Goal: Information Seeking & Learning: Find specific fact

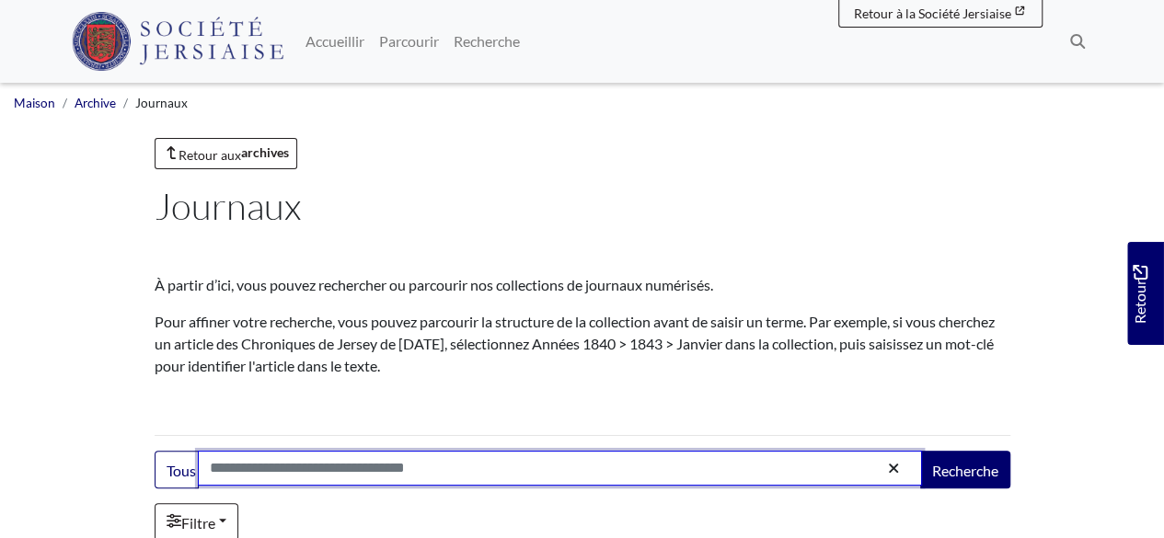
drag, startPoint x: 438, startPoint y: 470, endPoint x: 274, endPoint y: 474, distance: 163.9
click at [274, 474] on input "Recherche:" at bounding box center [560, 468] width 724 height 35
type input "*****"
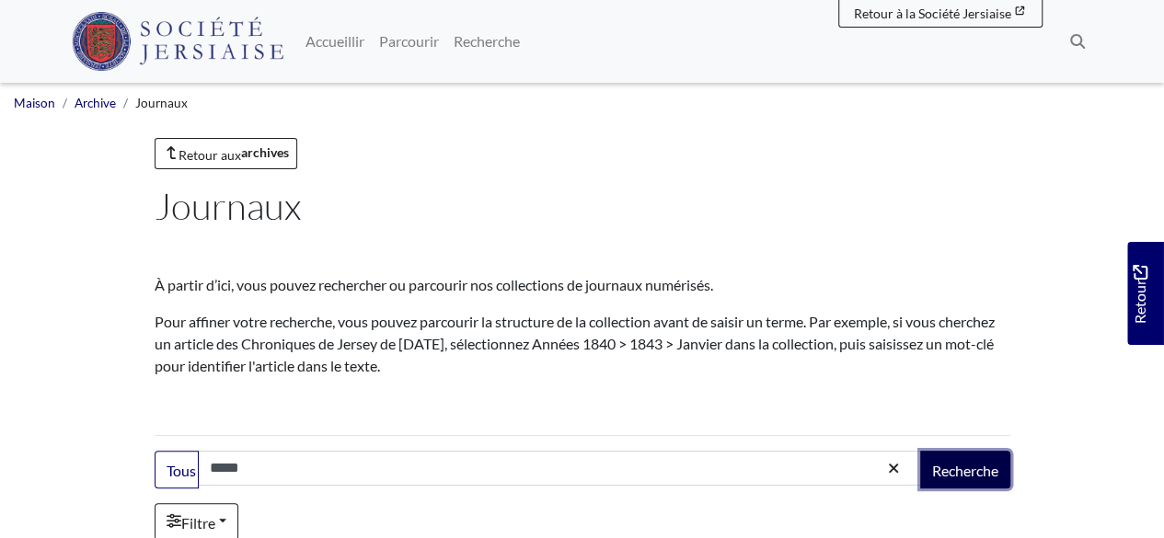
click at [976, 465] on font "Recherche" at bounding box center [965, 470] width 66 height 17
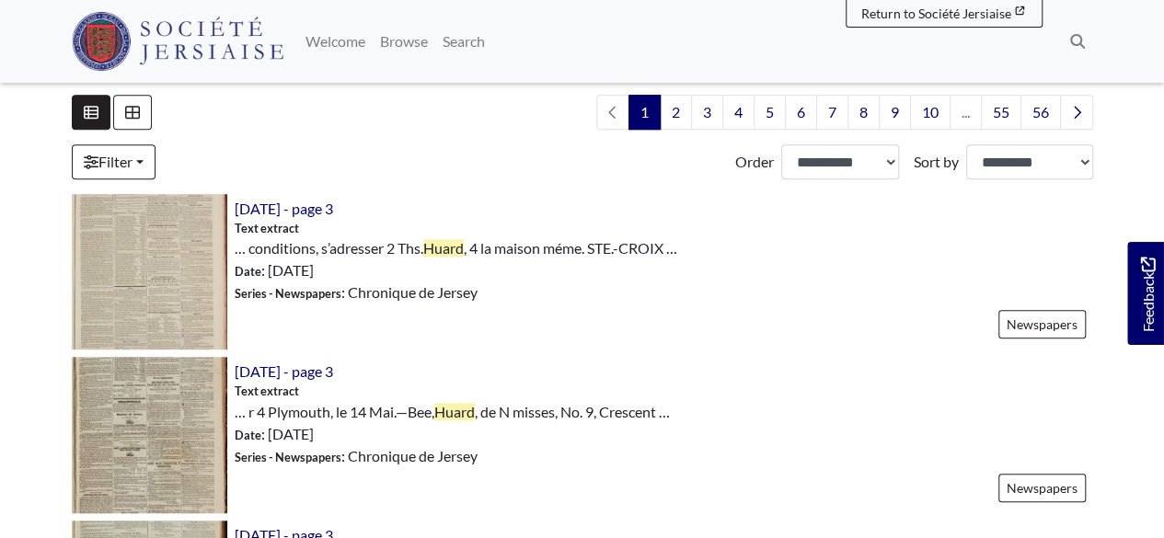
scroll to position [547, 0]
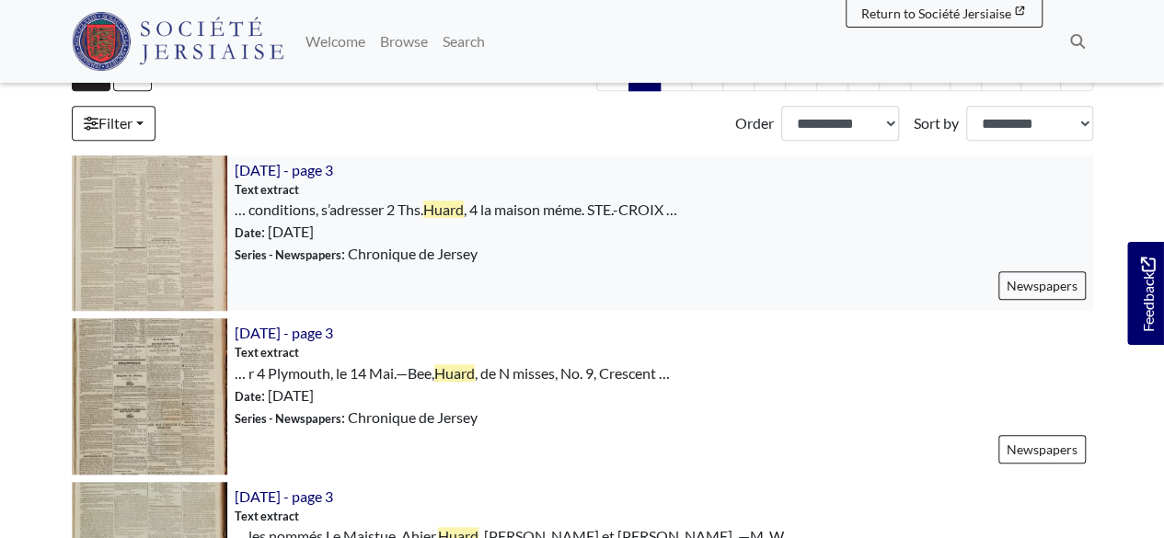
click at [168, 245] on img at bounding box center [150, 234] width 156 height 156
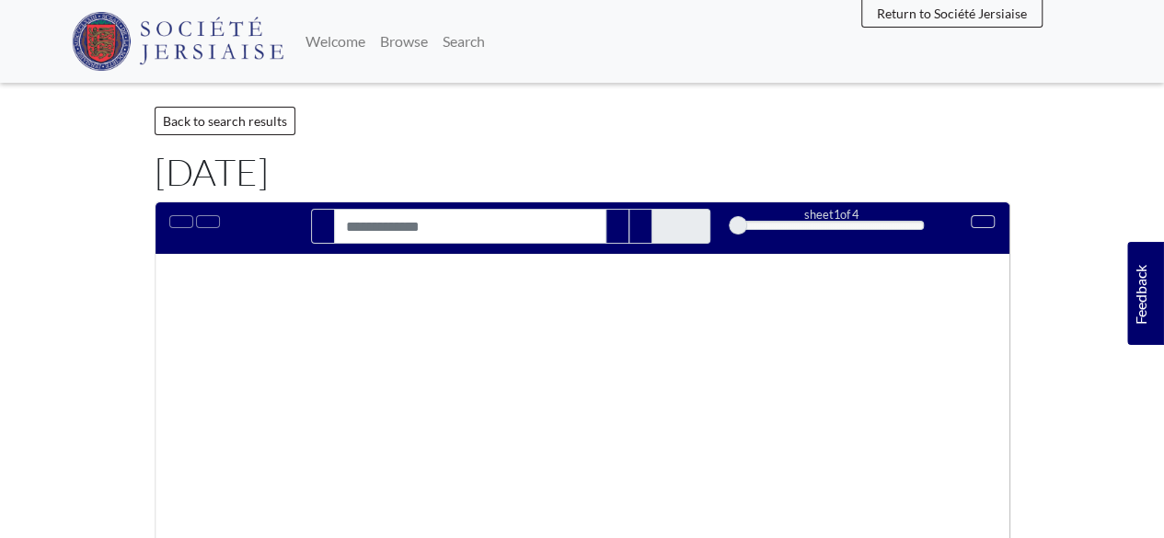
type input "*****"
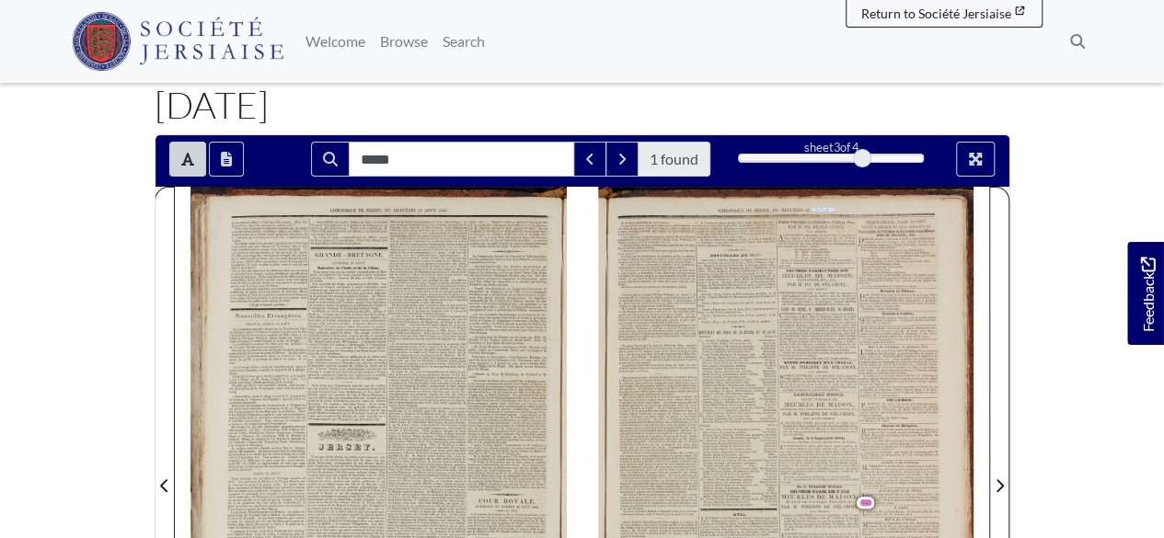
scroll to position [79, 0]
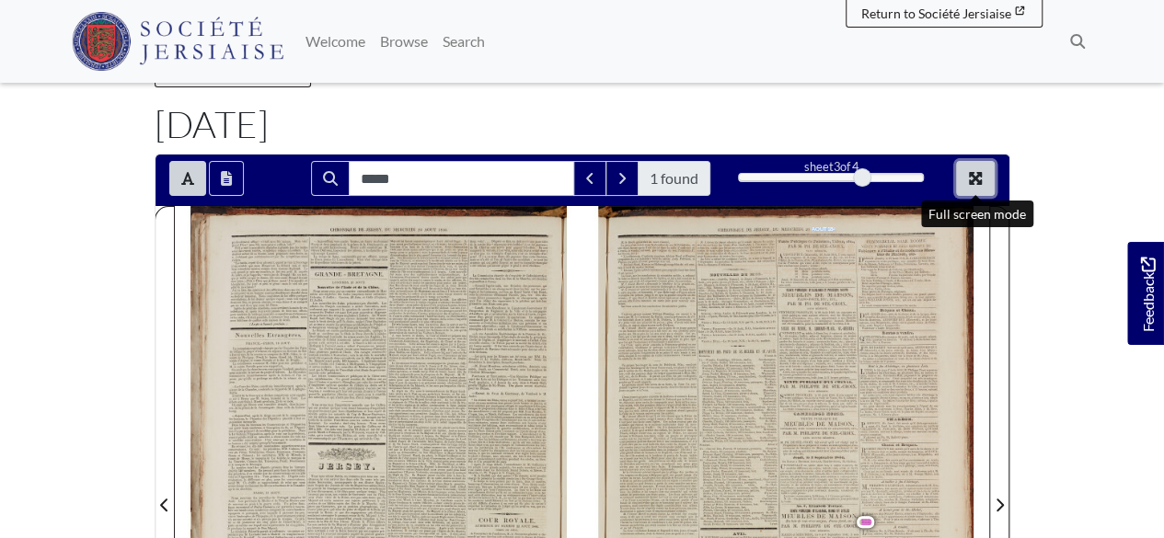
click at [972, 173] on icon "Full screen mode" at bounding box center [975, 178] width 13 height 13
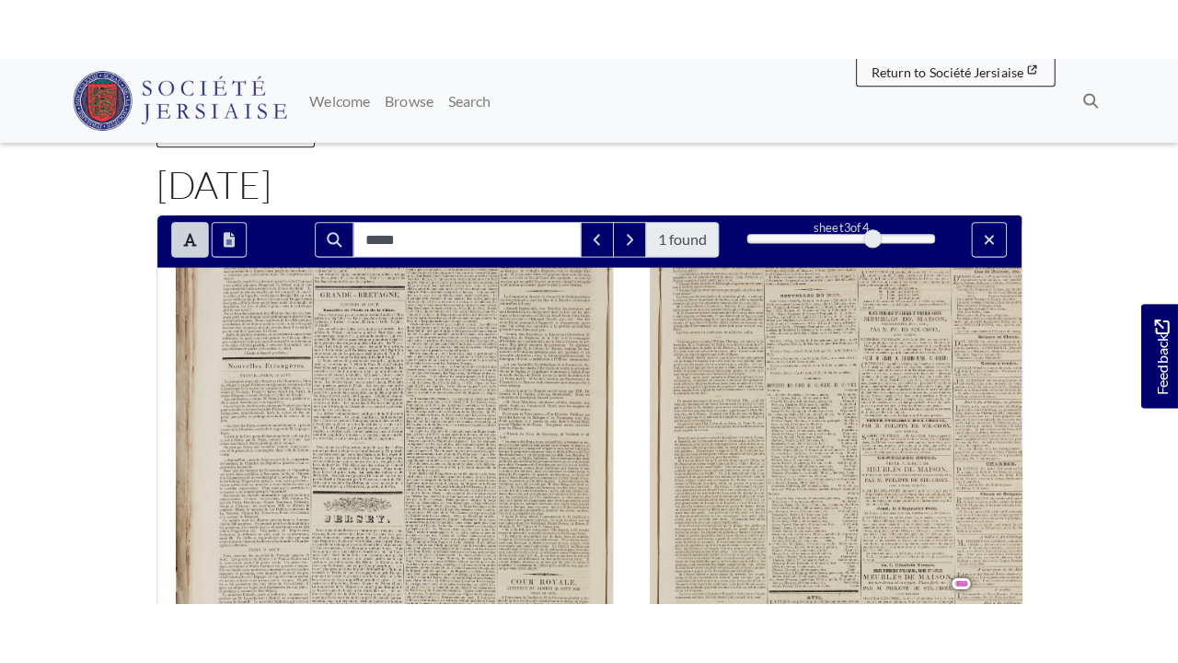
scroll to position [0, 0]
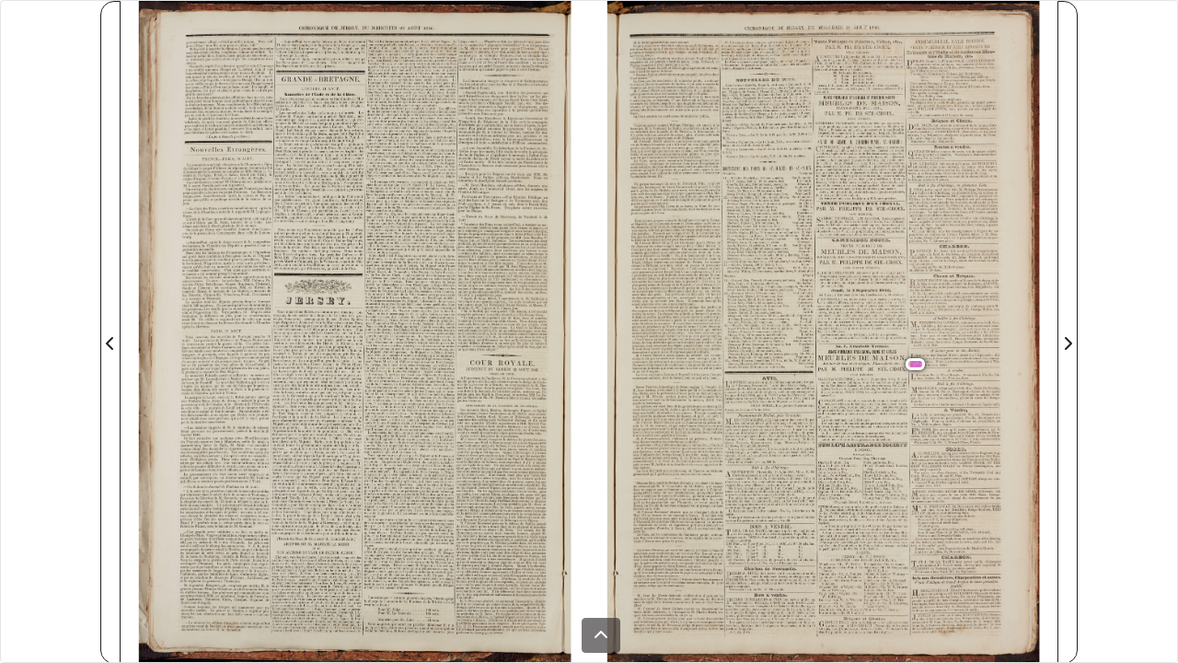
click at [852, 306] on div "eye maple, ayec chaises de salon et autres pour correspondre; glaces de toilett…" at bounding box center [861, 307] width 88 height 6
click at [850, 305] on div "Ceux quien ont besoin sont requis de s’adresser soit 4 M. E.-J. Bertram, 4 sa B…" at bounding box center [908, 325] width 182 height 43
